Goal: Register for event/course

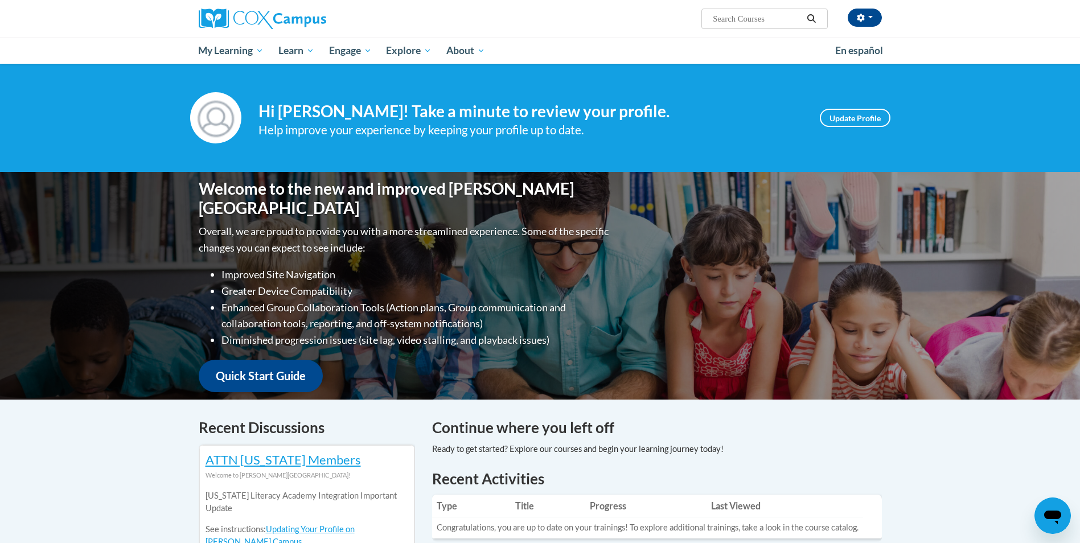
click at [757, 22] on input "Search..." at bounding box center [757, 19] width 91 height 14
type input "Building work knowledge"
click at [808, 22] on icon "Search" at bounding box center [811, 18] width 10 height 9
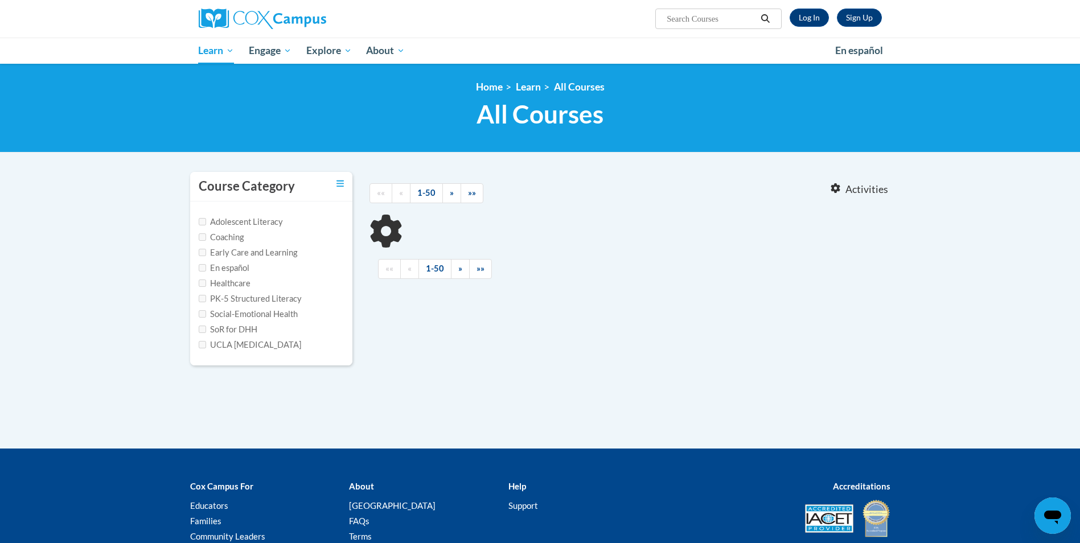
type input "Building work knowledge"
click at [803, 19] on link "Log In" at bounding box center [809, 18] width 39 height 18
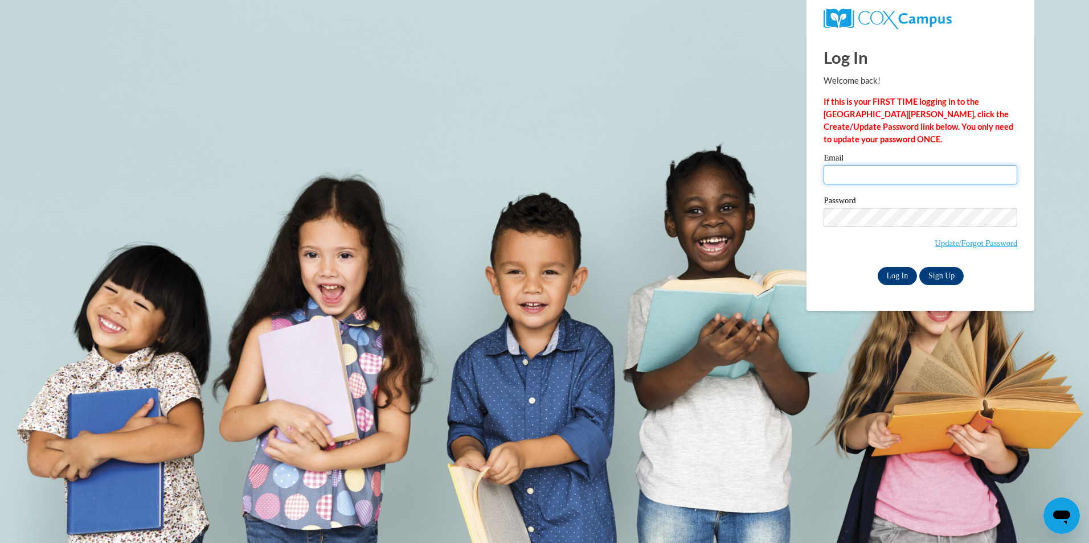
type input "ivargas@lccaa.net"
click at [898, 276] on input "Log In" at bounding box center [897, 276] width 40 height 18
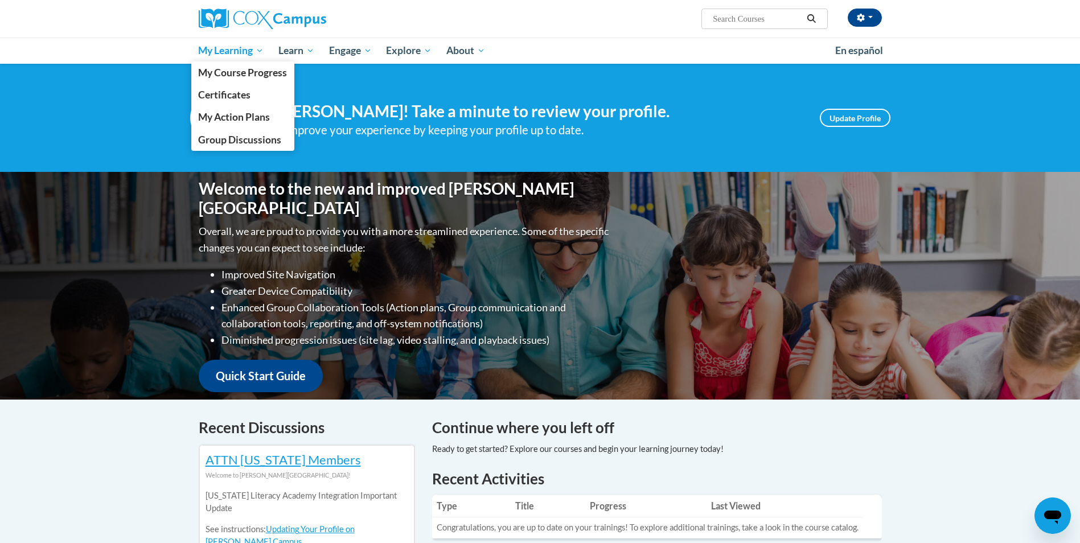
click at [260, 48] on span "My Learning" at bounding box center [230, 51] width 65 height 14
click at [257, 73] on span "My Course Progress" at bounding box center [242, 73] width 89 height 12
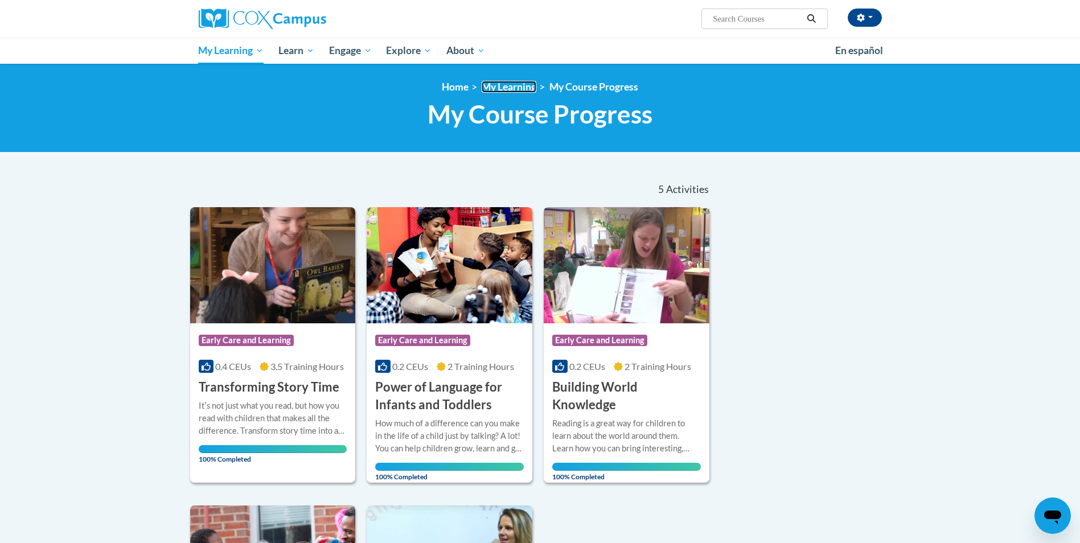
click at [508, 87] on link "My Learning" at bounding box center [509, 87] width 55 height 12
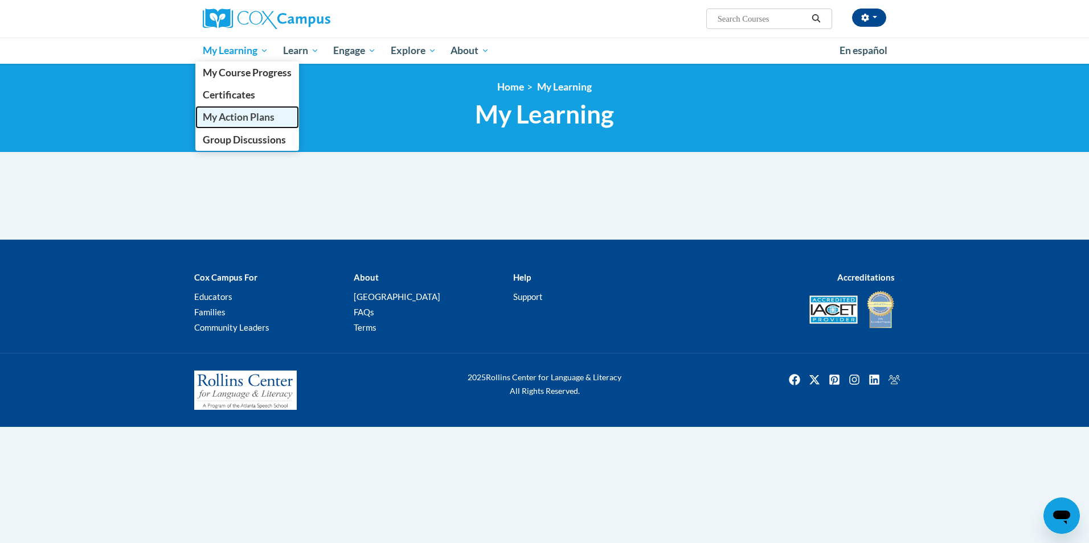
click at [263, 122] on span "My Action Plans" at bounding box center [239, 117] width 72 height 12
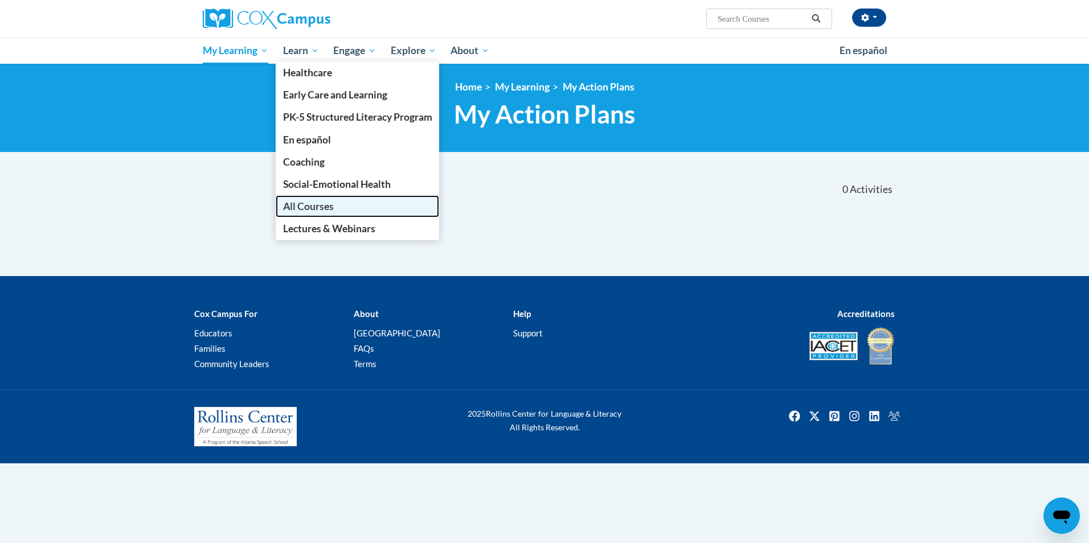
click at [316, 213] on link "All Courses" at bounding box center [358, 206] width 164 height 22
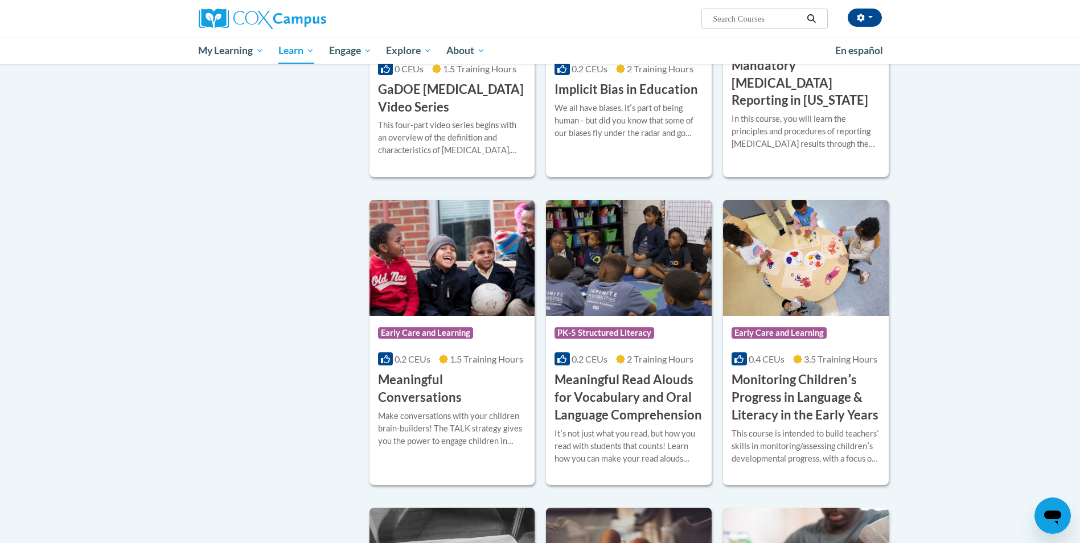
scroll to position [1537, 0]
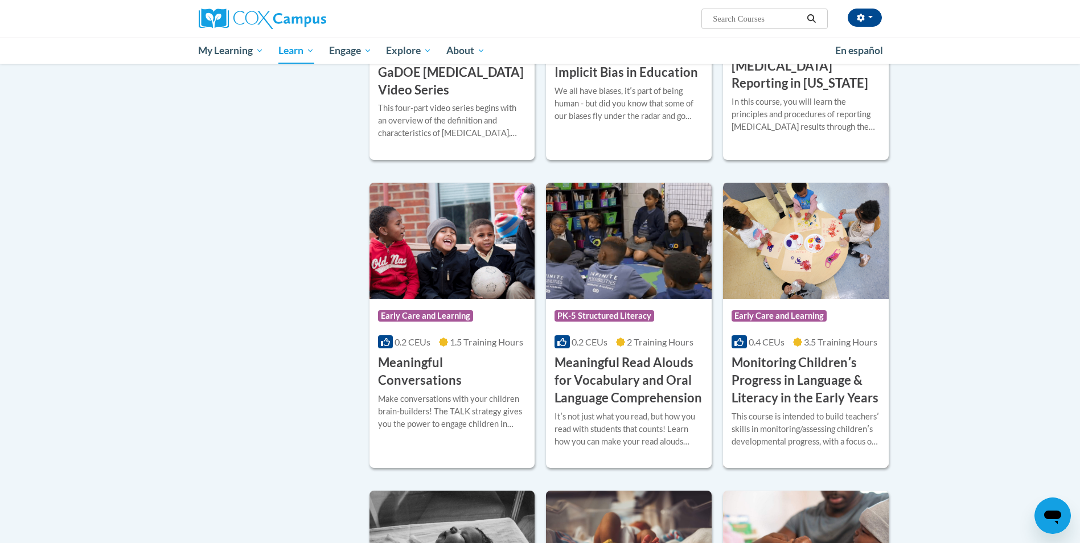
click at [808, 392] on h3 "Monitoring Childrenʹs Progress in Language & Literacy in the Early Years" at bounding box center [806, 380] width 149 height 52
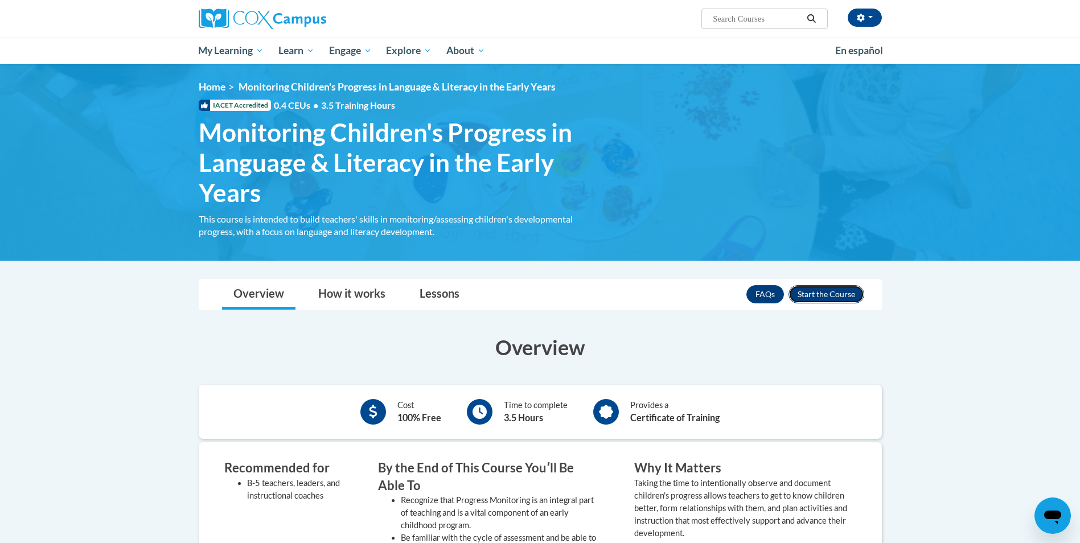
drag, startPoint x: 839, startPoint y: 303, endPoint x: 847, endPoint y: 301, distance: 7.7
click at [840, 299] on button "Enroll" at bounding box center [827, 294] width 76 height 18
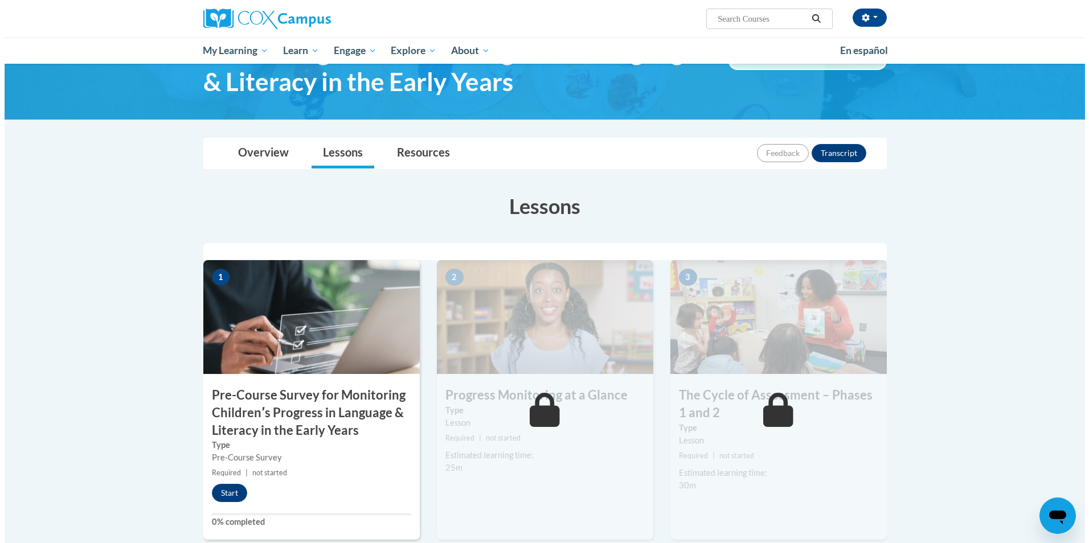
scroll to position [285, 0]
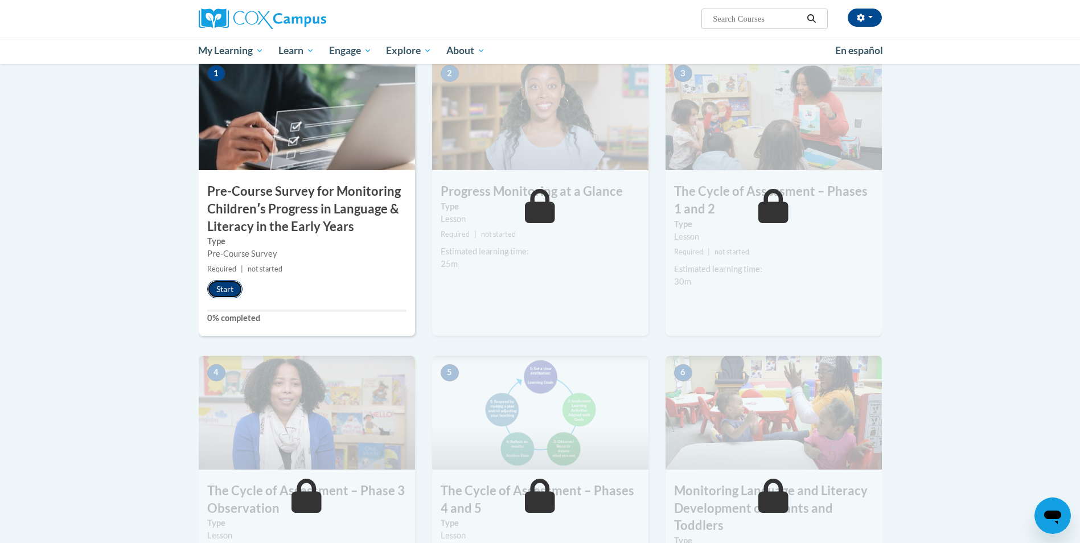
click at [228, 288] on button "Start" at bounding box center [224, 289] width 35 height 18
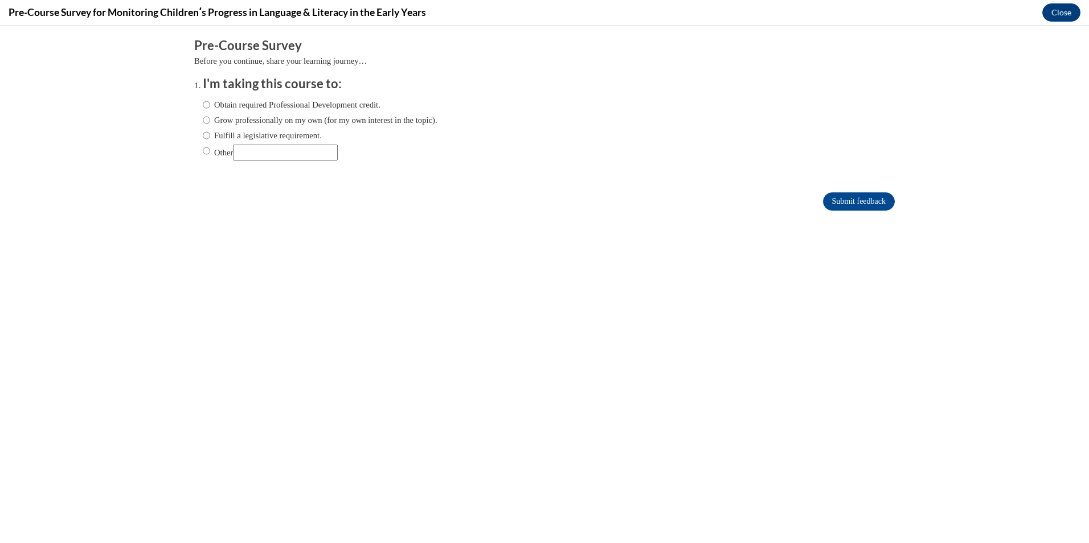
scroll to position [0, 0]
click at [247, 104] on label "Obtain required Professional Development credit." at bounding box center [292, 105] width 178 height 13
click at [210, 104] on input "Obtain required Professional Development credit." at bounding box center [206, 105] width 7 height 13
radio input "true"
click at [849, 196] on input "Submit feedback" at bounding box center [859, 201] width 72 height 18
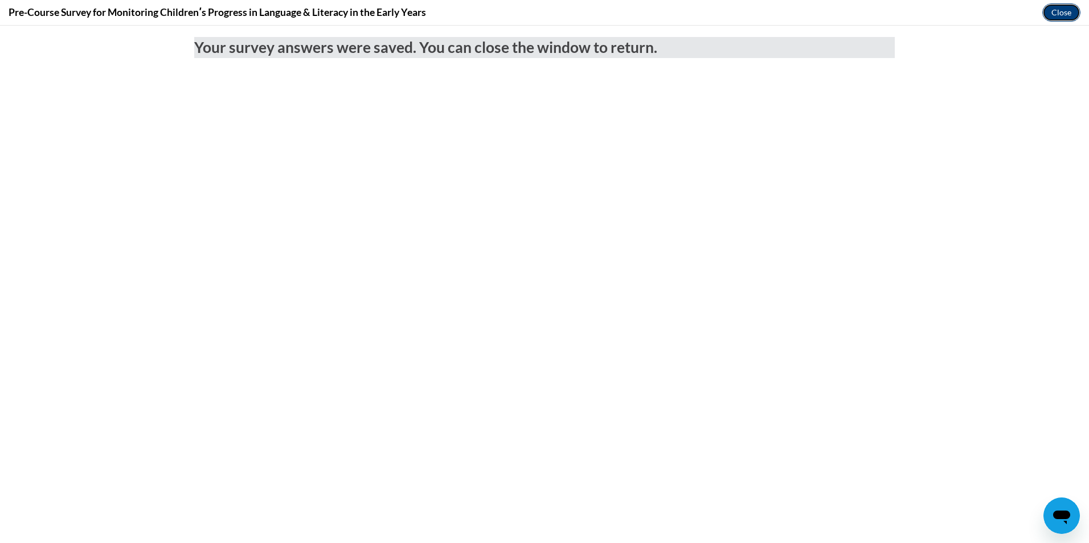
drag, startPoint x: 1060, startPoint y: 14, endPoint x: 1039, endPoint y: 137, distance: 124.8
click at [1060, 14] on button "Close" at bounding box center [1061, 12] width 38 height 18
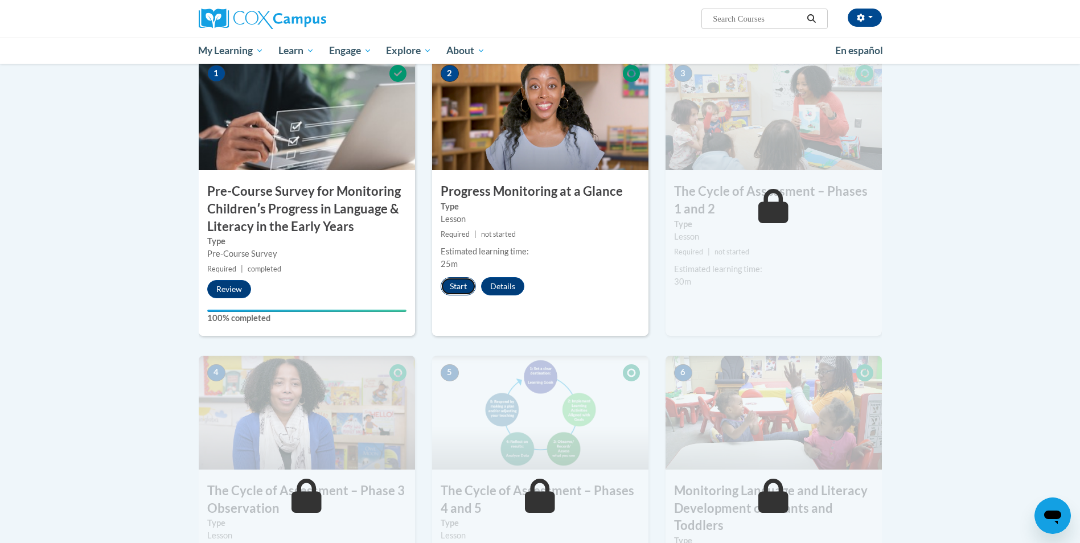
click at [459, 288] on button "Start" at bounding box center [458, 286] width 35 height 18
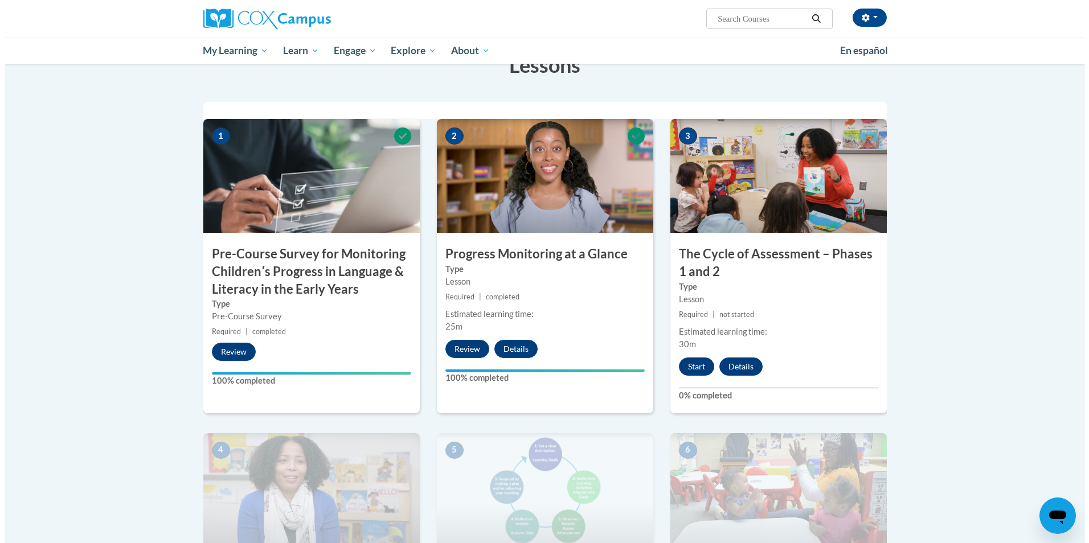
scroll to position [228, 0]
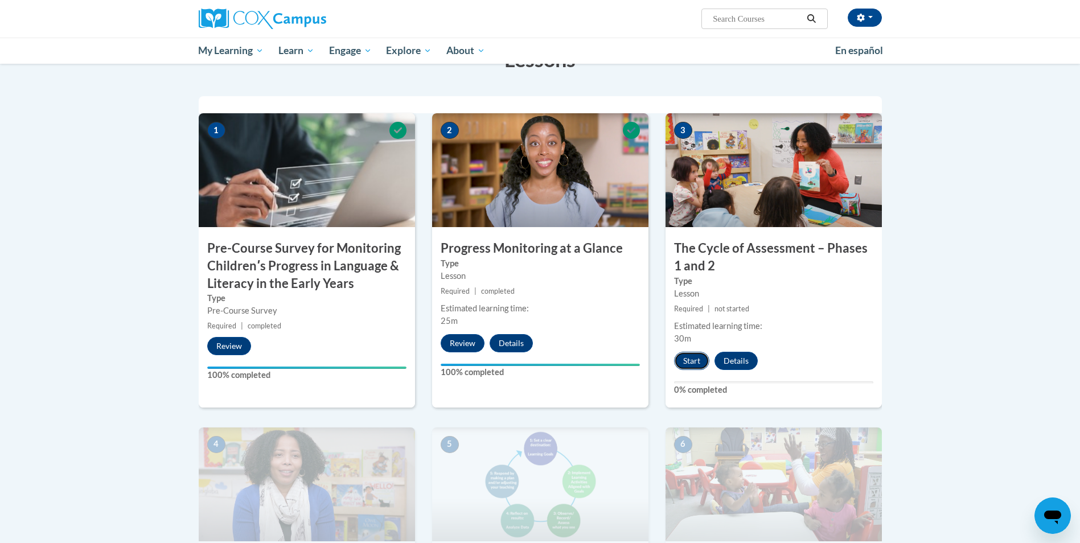
click at [694, 363] on button "Start" at bounding box center [691, 361] width 35 height 18
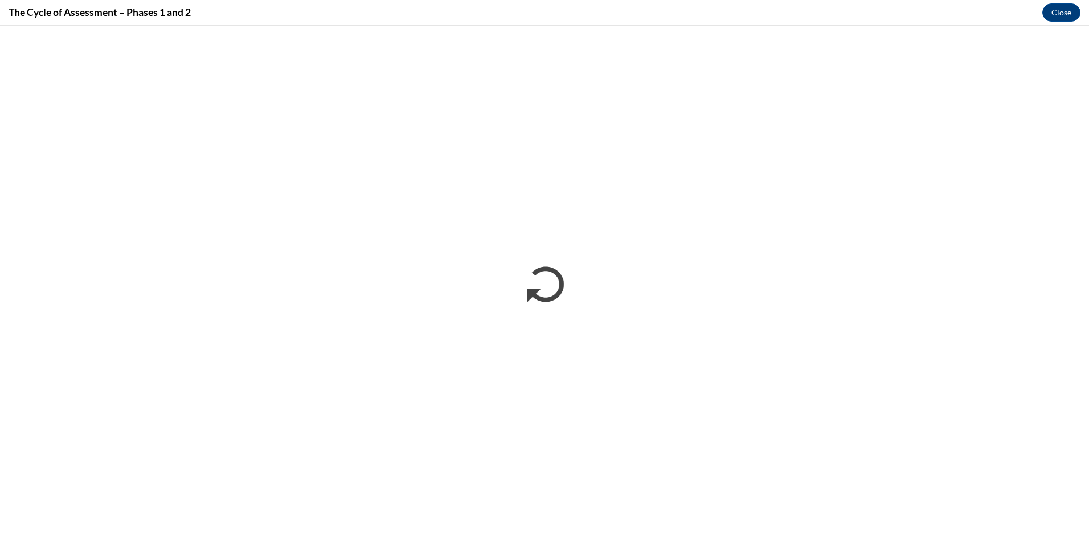
scroll to position [0, 0]
